Goal: Information Seeking & Learning: Learn about a topic

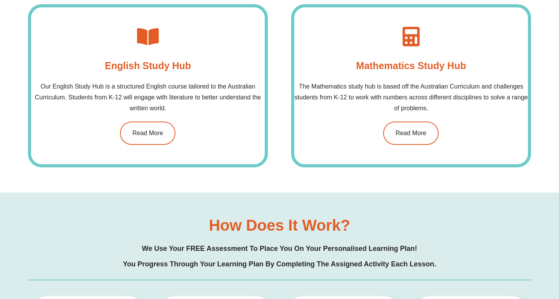
scroll to position [610, 0]
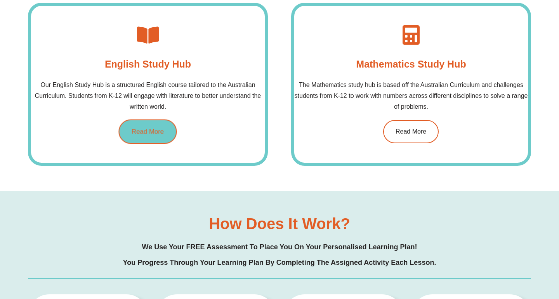
click at [156, 129] on span "Read More" at bounding box center [148, 131] width 32 height 7
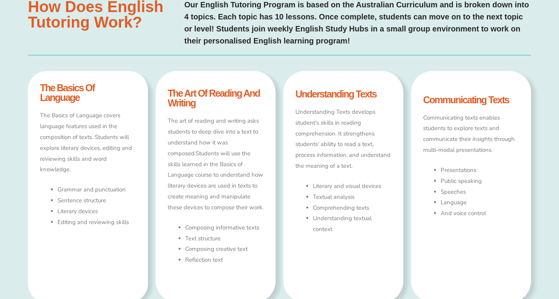
scroll to position [409, 0]
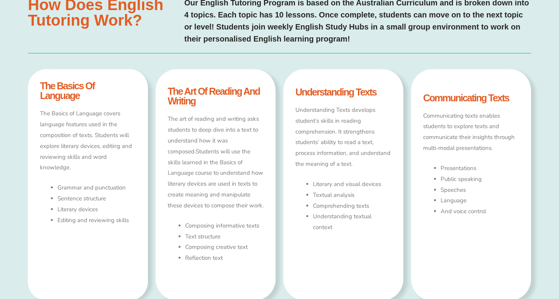
click at [182, 136] on p "The art of reading and writing asks students to deep dive into a text to unders…" at bounding box center [216, 162] width 96 height 97
click at [186, 89] on h4 "the art of reading and writing" at bounding box center [216, 96] width 96 height 19
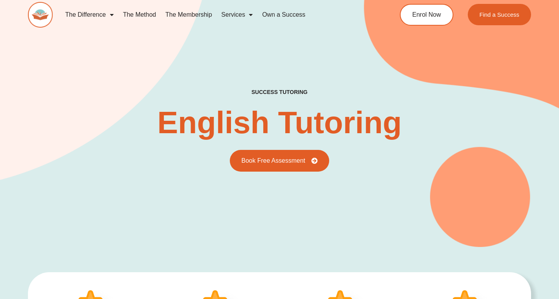
scroll to position [0, 0]
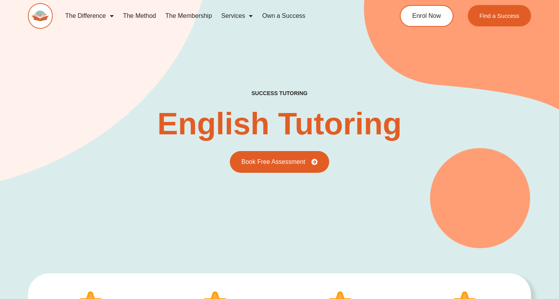
click at [184, 15] on link "The Membership" at bounding box center [189, 16] width 56 height 18
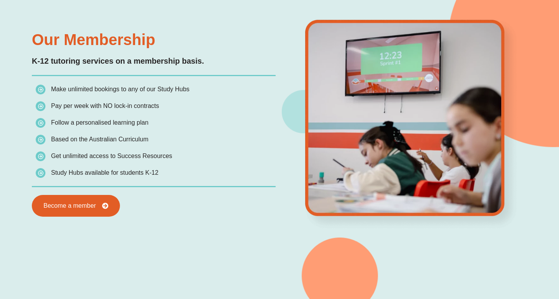
scroll to position [821, 0]
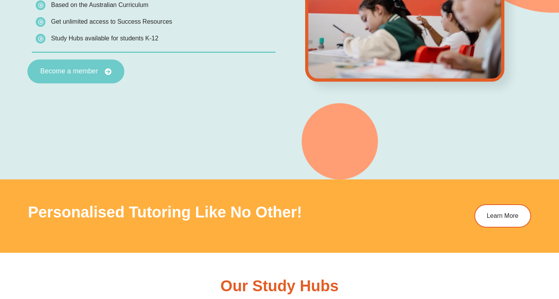
click at [98, 80] on link "Become a member" at bounding box center [76, 71] width 97 height 24
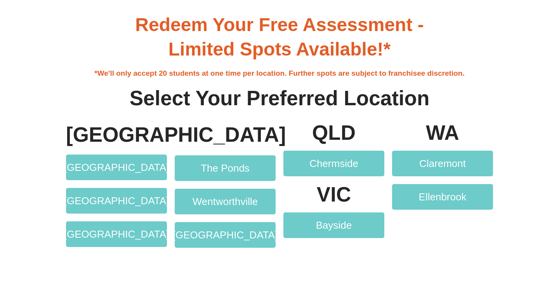
scroll to position [1433, 0]
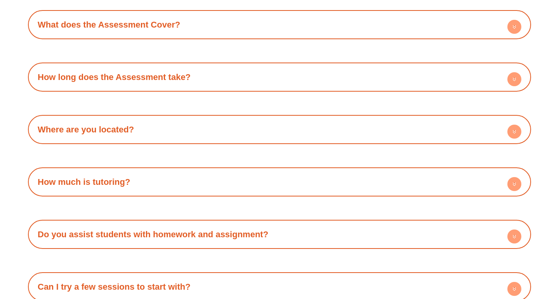
click at [95, 172] on div "How much is tutoring?" at bounding box center [279, 181] width 495 height 21
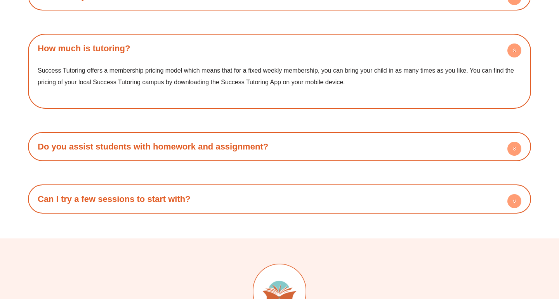
scroll to position [2414, 0]
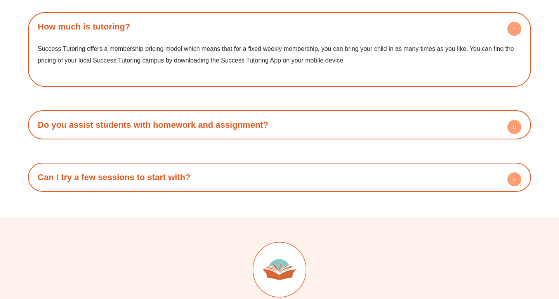
click at [115, 117] on h4 "Do you assist students with homework and assignment?" at bounding box center [279, 124] width 495 height 21
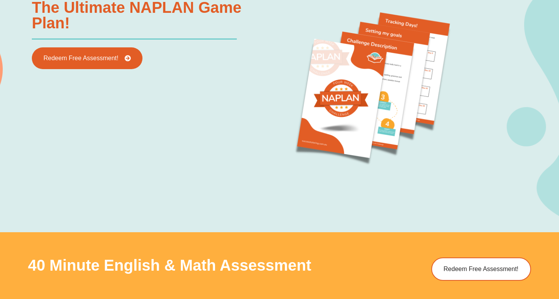
scroll to position [0, 0]
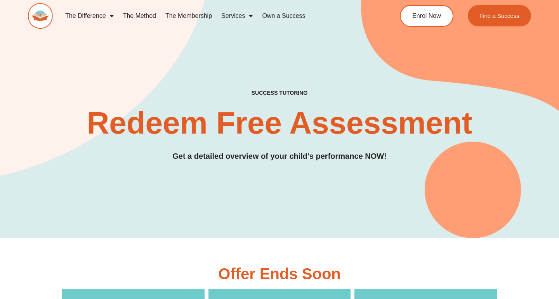
click at [40, 14] on img at bounding box center [40, 16] width 25 height 26
